Goal: Obtain resource: Download file/media

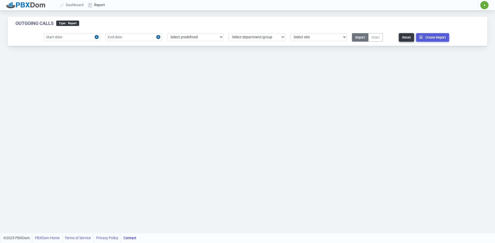
click at [100, 6] on link "Report" at bounding box center [96, 5] width 21 height 10
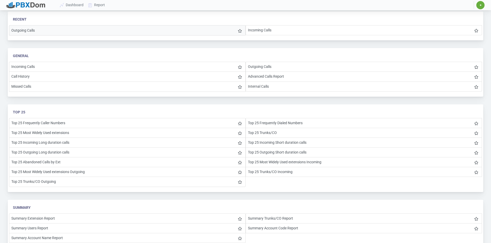
click at [35, 31] on li "Outgoing Calls" at bounding box center [127, 30] width 237 height 10
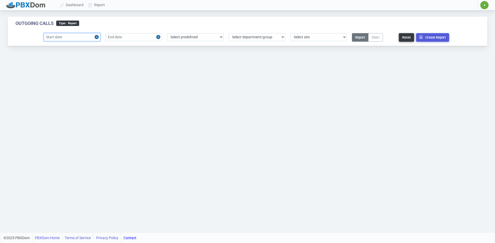
click at [85, 36] on input "text" at bounding box center [72, 37] width 56 height 8
click at [57, 85] on div "13" at bounding box center [58, 85] width 7 height 7
type input "[DATE]"
click at [137, 37] on input "text" at bounding box center [133, 37] width 56 height 8
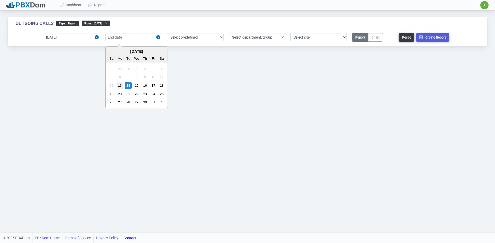
click at [120, 85] on div "13" at bounding box center [119, 85] width 7 height 7
type input "[DATE]"
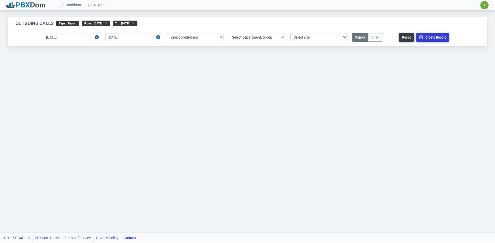
click at [439, 35] on button "Create Report" at bounding box center [432, 37] width 33 height 9
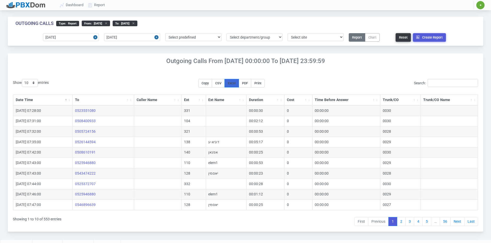
click at [236, 83] on span "Excel" at bounding box center [232, 83] width 8 height 4
click at [135, 23] on icon at bounding box center [131, 23] width 5 height 3
click at [107, 22] on icon at bounding box center [104, 23] width 5 height 3
click at [244, 41] on div "Select department/group exceptionExtension WhiteListExtension מוקד אלמנטרי צוות" at bounding box center [254, 37] width 61 height 9
click at [244, 41] on select "Select department/group exceptionExtension WhiteListExtension מוקד אלמנטרי צוות" at bounding box center [254, 37] width 56 height 8
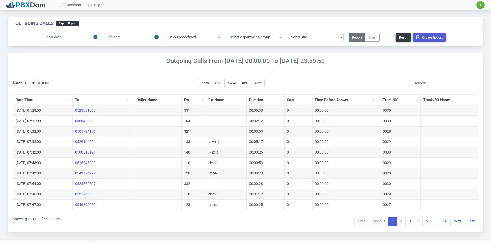
click at [261, 10] on div "Outgoing Calls type : Report Select predefined [DATE] [DATE] Current Year Curre…" at bounding box center [245, 120] width 491 height 240
